Goal: Go to known website: Access a specific website the user already knows

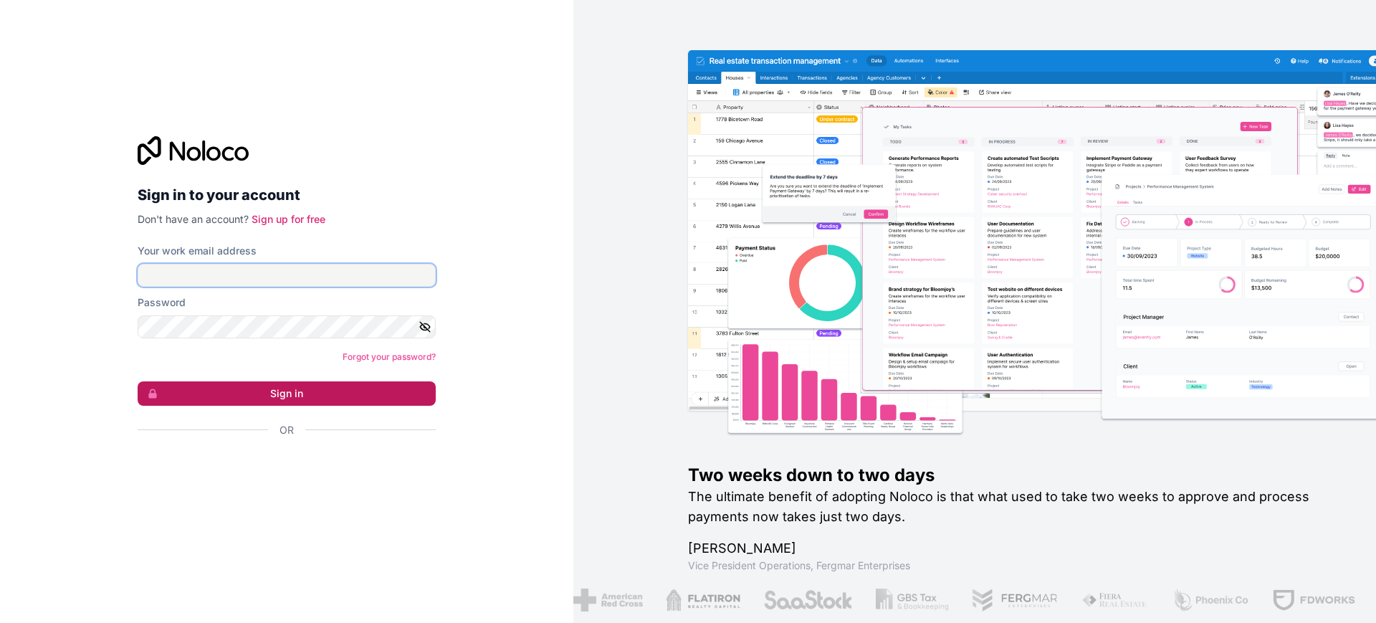
type input "[PERSON_NAME][EMAIL_ADDRESS][DOMAIN_NAME]"
click at [354, 383] on button "Sign in" at bounding box center [287, 393] width 298 height 24
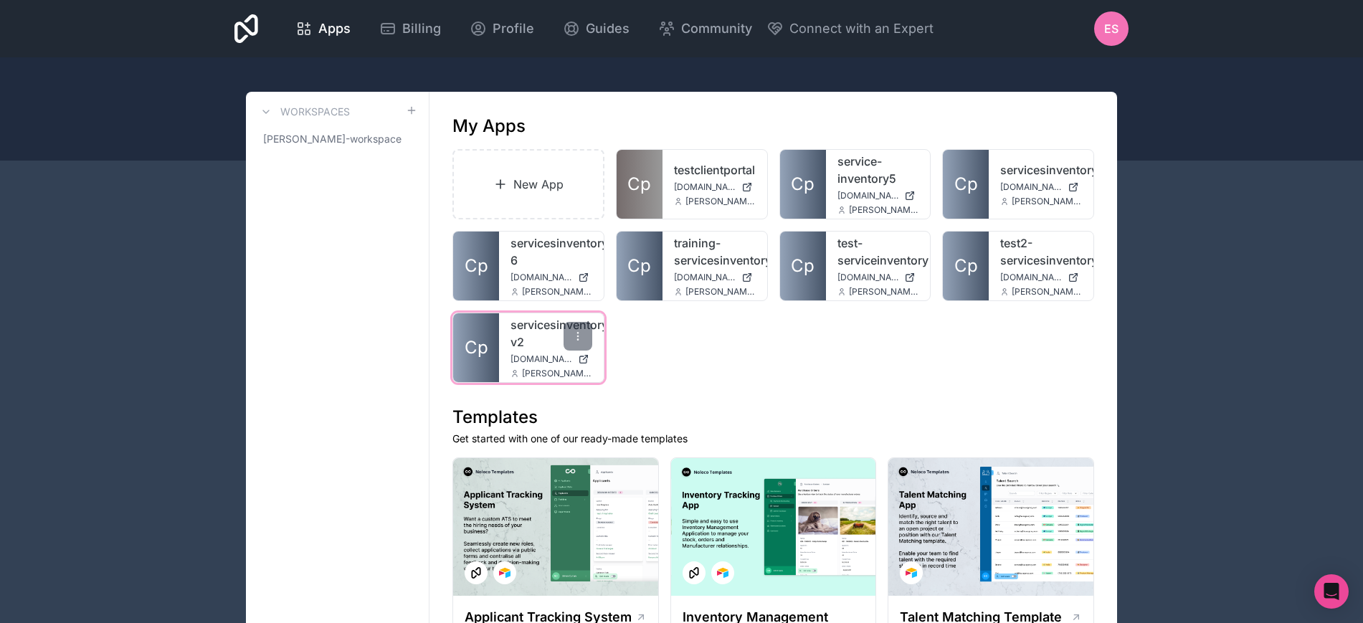
click at [526, 344] on link "servicesinventory-v2" at bounding box center [551, 333] width 82 height 34
